Goal: Task Accomplishment & Management: Manage account settings

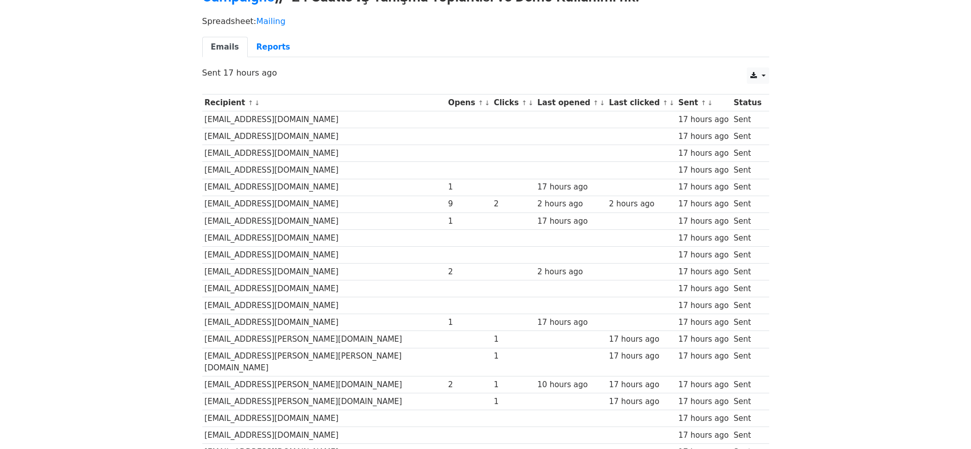
scroll to position [128, 0]
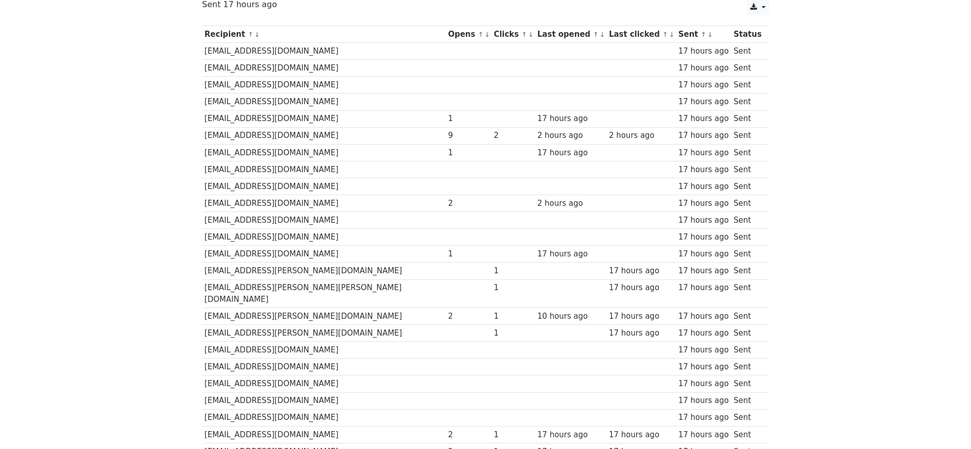
click at [114, 262] on body "MergeMail Campaigns Templates Reports Open Gmail Daily emails left: 0 Help abdu…" at bounding box center [485, 410] width 971 height 1076
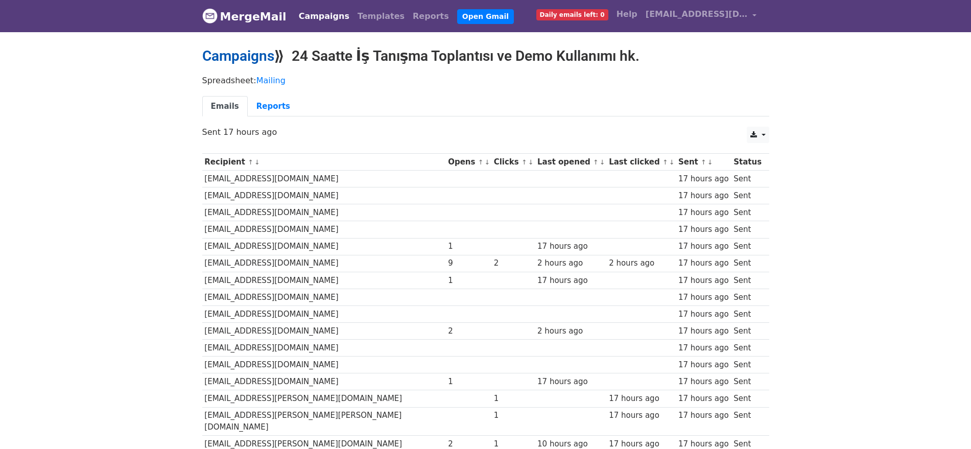
click at [256, 58] on link "Campaigns" at bounding box center [238, 56] width 72 height 17
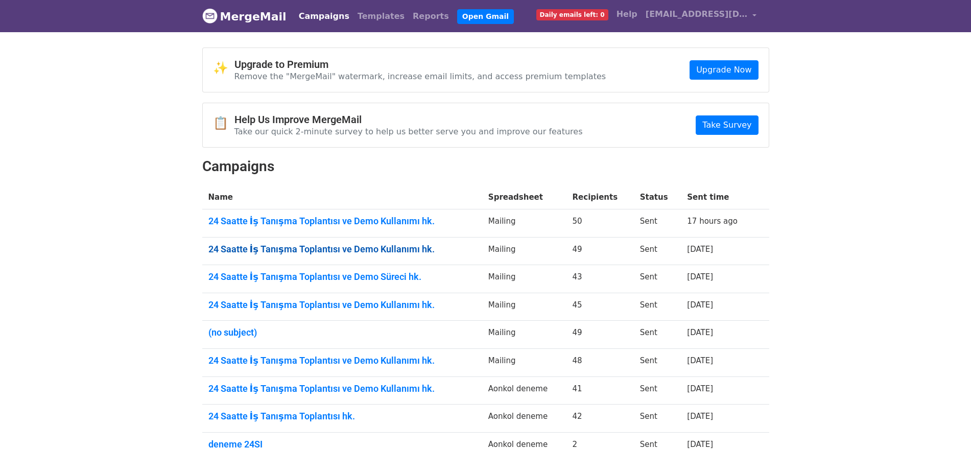
click at [397, 244] on link "24 Saatte İş Tanışma Toplantısı ve Demo Kullanımı hk." at bounding box center [342, 249] width 268 height 11
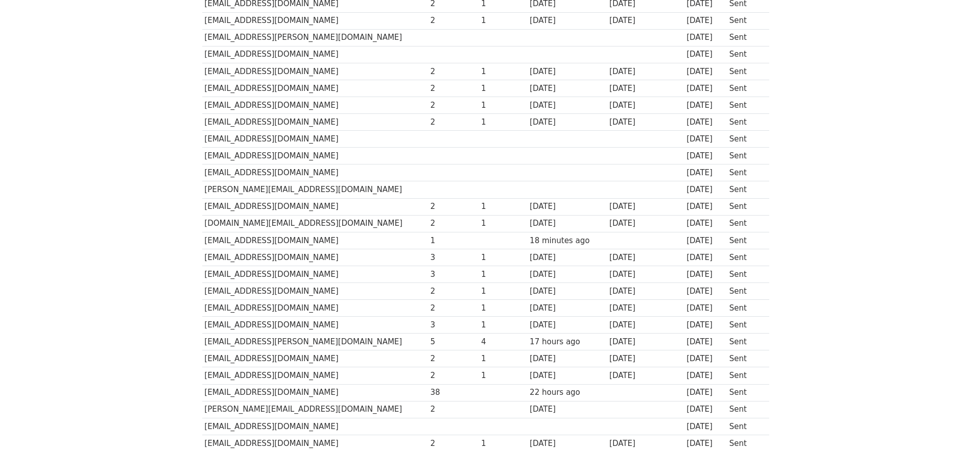
scroll to position [383, 0]
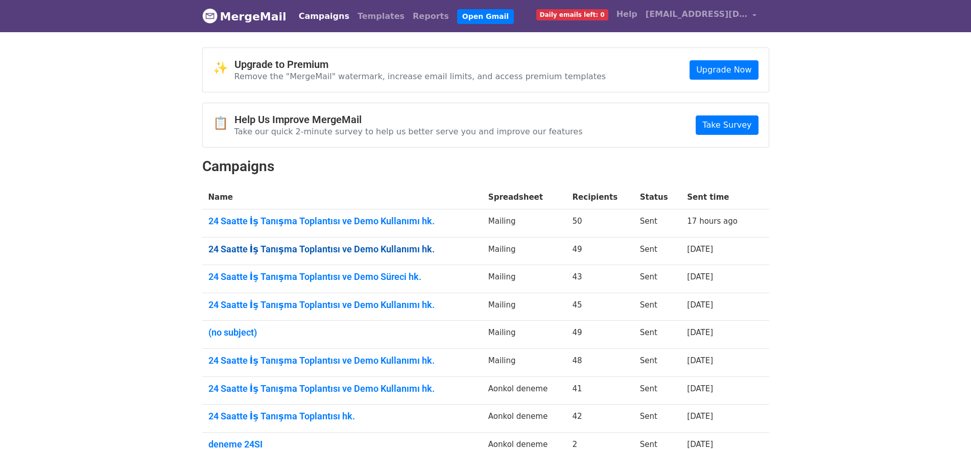
click at [355, 252] on link "24 Saatte İş Tanışma Toplantısı ve Demo Kullanımı hk." at bounding box center [342, 249] width 268 height 11
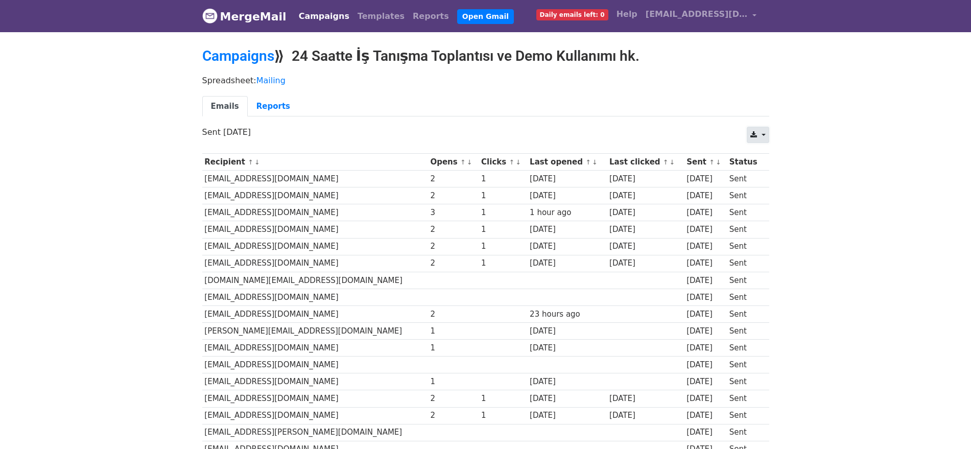
click at [763, 139] on link at bounding box center [758, 135] width 22 height 16
click at [777, 174] on link "Excel" at bounding box center [770, 175] width 46 height 16
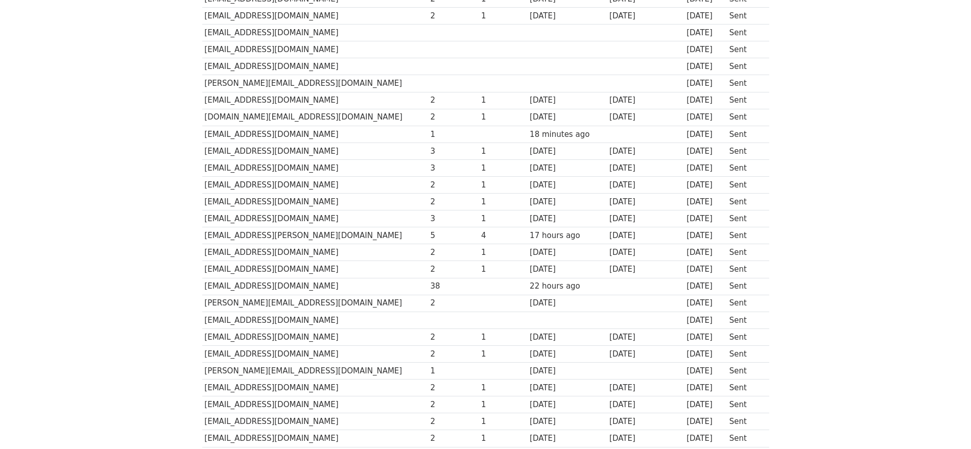
scroll to position [575, 0]
